Goal: Task Accomplishment & Management: Manage account settings

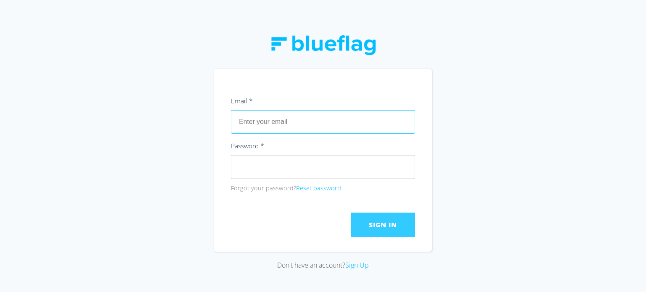
type input "[PERSON_NAME][EMAIL_ADDRESS][DOMAIN_NAME]"
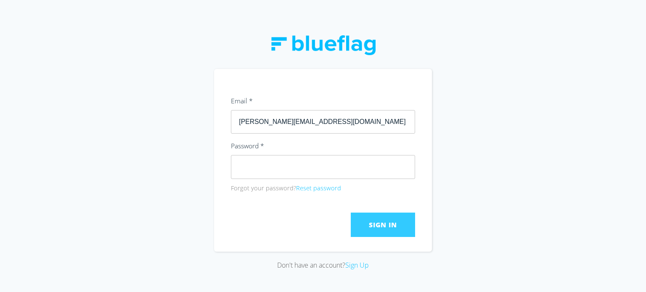
click at [373, 224] on span "Sign In" at bounding box center [383, 224] width 28 height 9
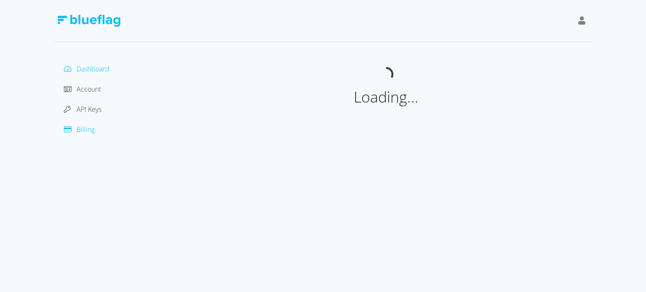
click at [90, 131] on span "Billing" at bounding box center [86, 129] width 18 height 9
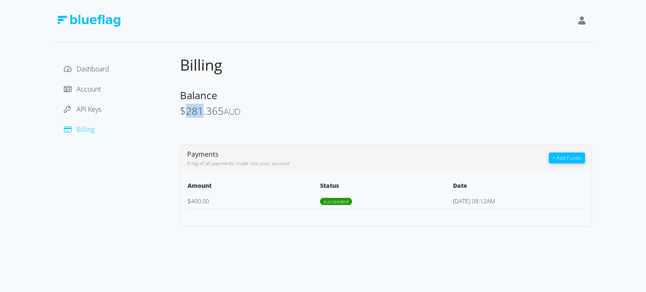
drag, startPoint x: 187, startPoint y: 111, endPoint x: 200, endPoint y: 110, distance: 13.5
click at [200, 110] on span "281.365" at bounding box center [205, 111] width 38 height 14
click at [202, 116] on span "281.365" at bounding box center [205, 111] width 38 height 14
click at [333, 95] on div "Balance" at bounding box center [386, 95] width 412 height 13
click at [377, 18] on div at bounding box center [323, 21] width 538 height 42
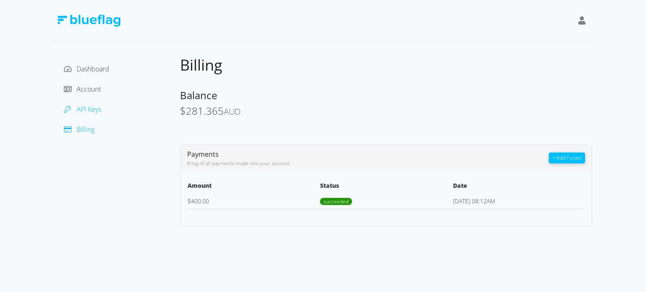
click at [100, 111] on span "API Keys" at bounding box center [89, 109] width 25 height 9
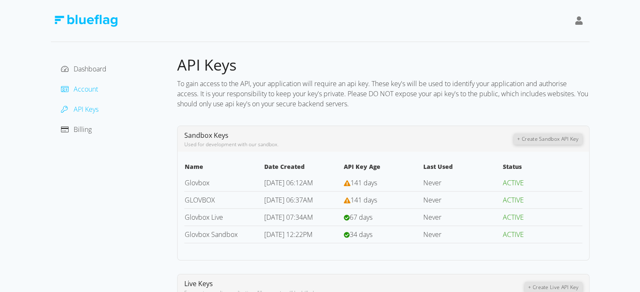
click at [85, 91] on span "Account" at bounding box center [86, 89] width 24 height 9
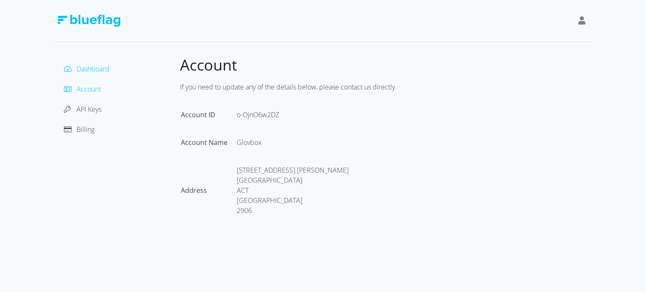
click at [97, 67] on span "Dashboard" at bounding box center [93, 68] width 33 height 9
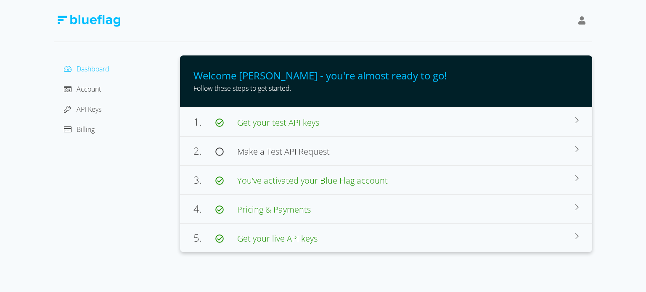
click at [580, 20] on icon at bounding box center [582, 20] width 8 height 8
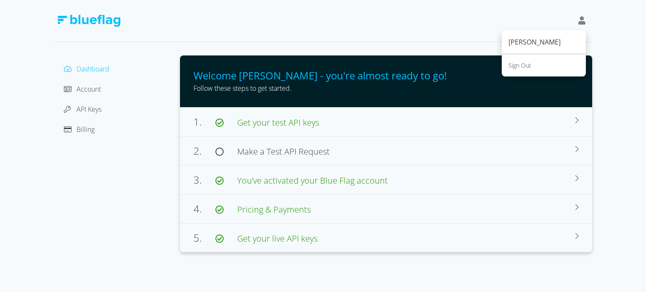
click at [536, 67] on div "Sign Out" at bounding box center [543, 65] width 71 height 9
click at [520, 64] on div "Sign Out" at bounding box center [543, 65] width 71 height 9
click at [524, 65] on div "Sign Out" at bounding box center [543, 65] width 71 height 9
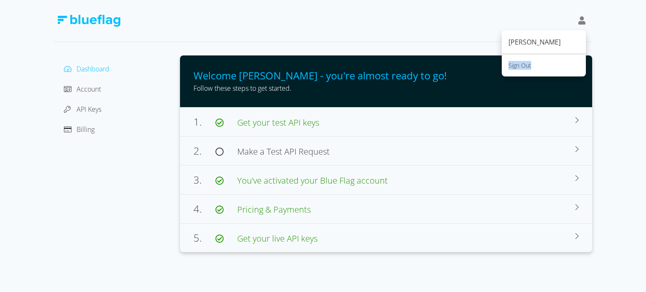
click at [524, 65] on div "Sign Out" at bounding box center [543, 65] width 71 height 9
click at [536, 64] on div "Sign Out" at bounding box center [543, 65] width 71 height 9
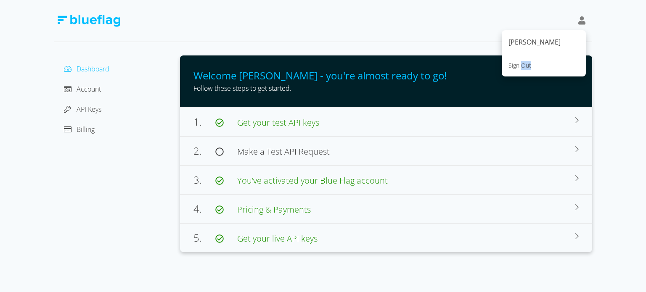
click at [536, 64] on div "Sign Out" at bounding box center [543, 65] width 71 height 9
click at [545, 64] on div "Sign Out" at bounding box center [543, 65] width 71 height 9
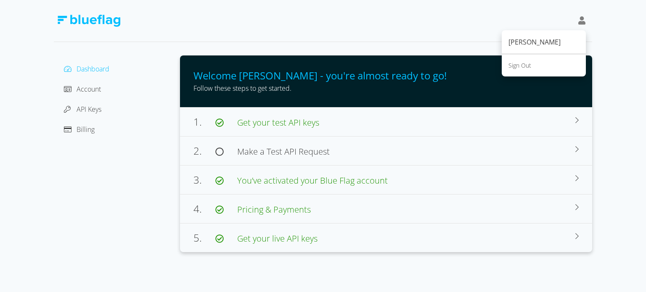
click at [521, 67] on div "Sign Out" at bounding box center [543, 65] width 71 height 9
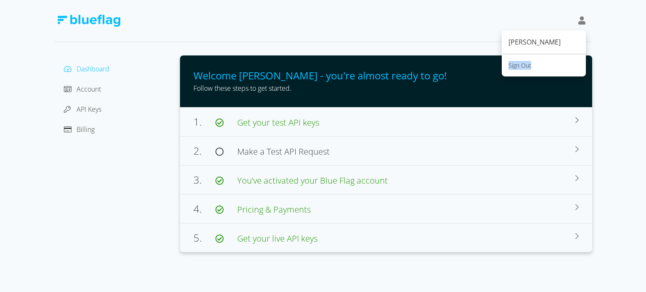
click at [521, 67] on div "Sign Out" at bounding box center [543, 65] width 71 height 9
